Goal: Find specific page/section: Find specific page/section

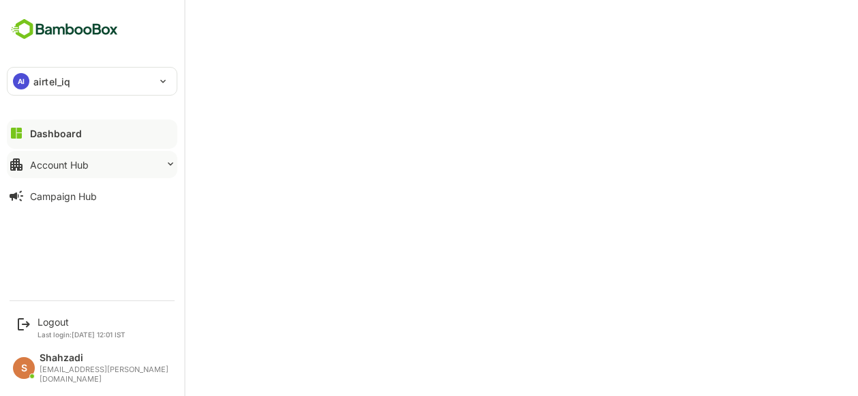
click at [85, 162] on div "Account Hub" at bounding box center [59, 165] width 59 height 12
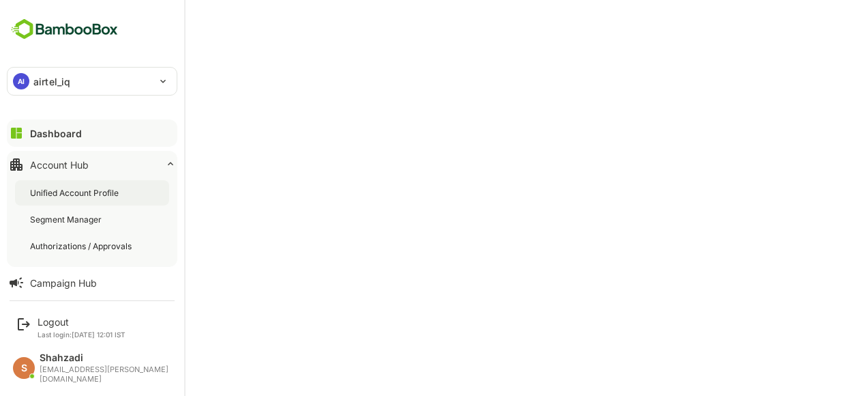
click at [76, 189] on div "Unified Account Profile" at bounding box center [75, 193] width 91 height 12
click at [76, 189] on div "Unified Account Profile" at bounding box center [76, 193] width 93 height 12
